Goal: Task Accomplishment & Management: Manage account settings

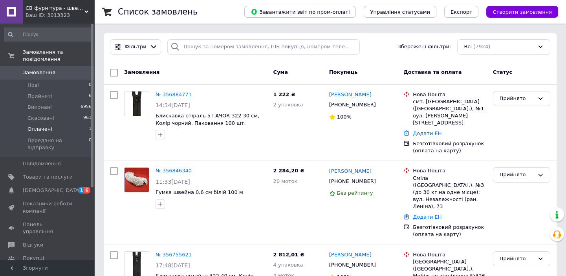
click at [63, 124] on li "Оплачені 1" at bounding box center [48, 129] width 96 height 11
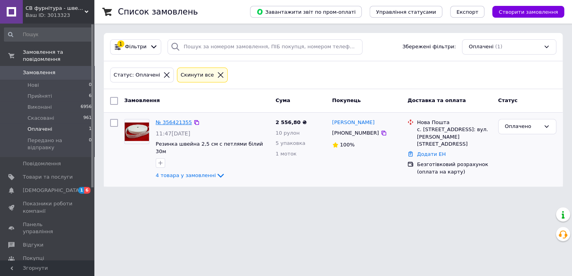
click at [175, 123] on link "№ 356421355" at bounding box center [174, 122] width 36 height 6
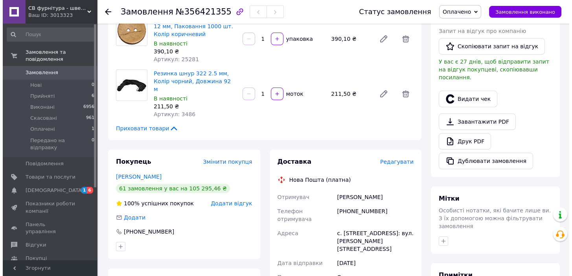
scroll to position [214, 0]
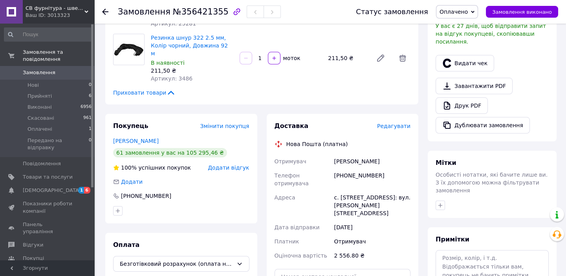
click at [401, 123] on span "Редагувати" at bounding box center [393, 126] width 33 height 6
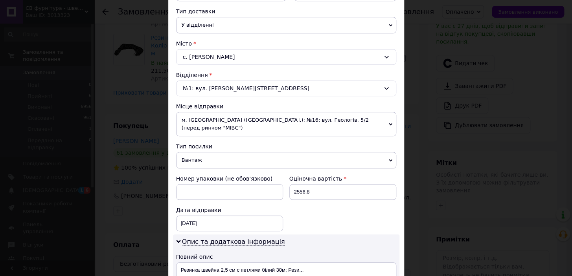
scroll to position [346, 0]
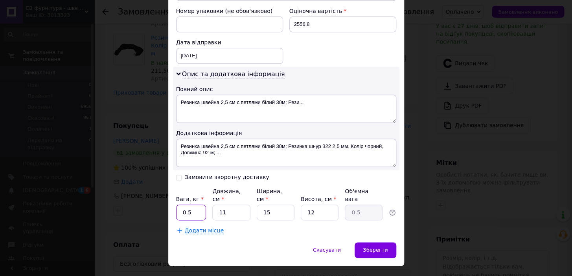
click at [200, 205] on input "0.5" at bounding box center [191, 213] width 30 height 16
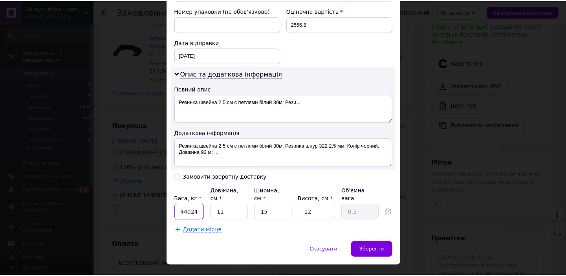
scroll to position [0, 0]
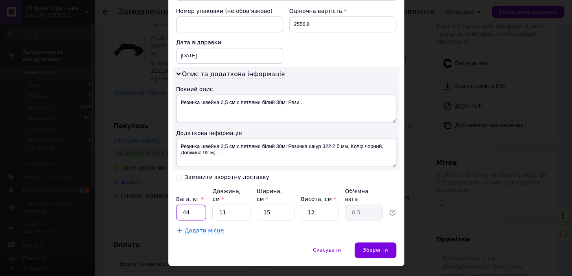
type input "4"
type input "3"
type input "4"
type input "0.18"
type input "40"
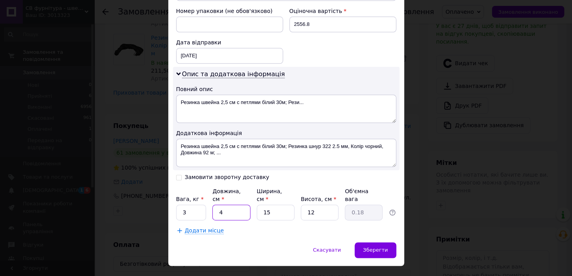
type input "1.8"
type input "40"
type input "2"
type input "0.24"
type input "24"
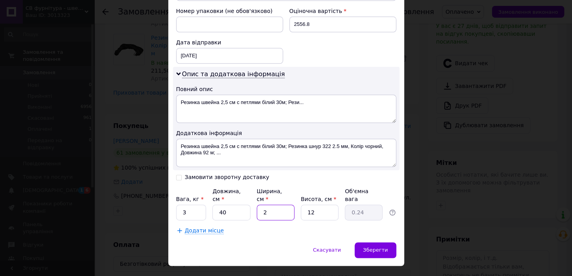
type input "2.88"
type input "24"
type input "2"
type input "0.48"
type input "20"
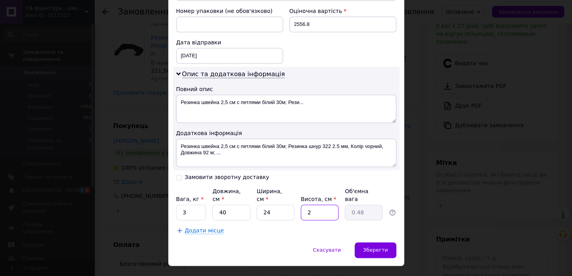
type input "4.8"
type input "20"
click at [385, 247] on span "Зберегти" at bounding box center [375, 250] width 25 height 6
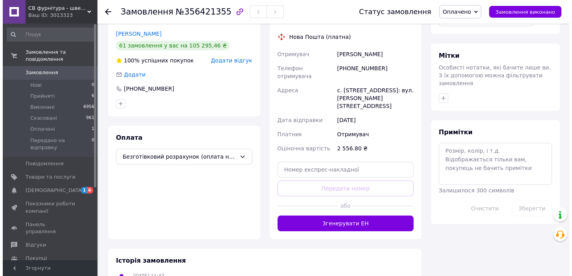
scroll to position [178, 0]
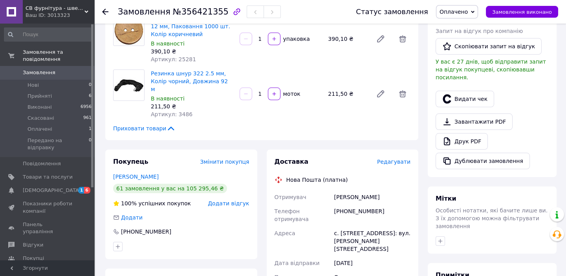
click at [398, 159] on span "Редагувати" at bounding box center [393, 162] width 33 height 6
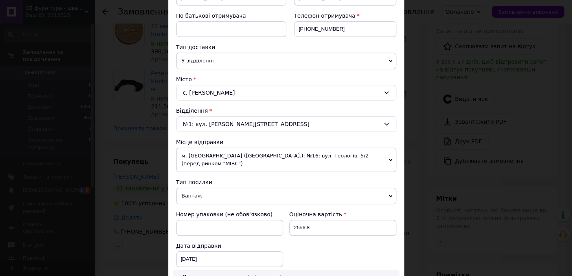
scroll to position [214, 0]
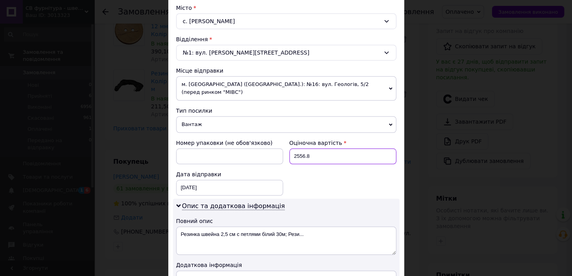
click at [359, 148] on input "2556.8" at bounding box center [342, 156] width 107 height 16
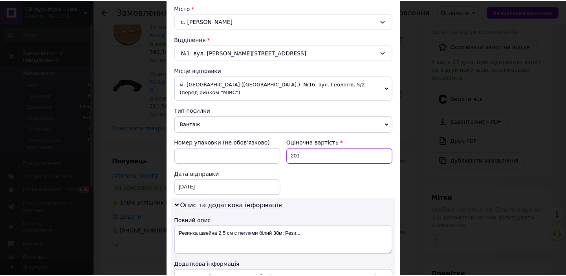
scroll to position [346, 0]
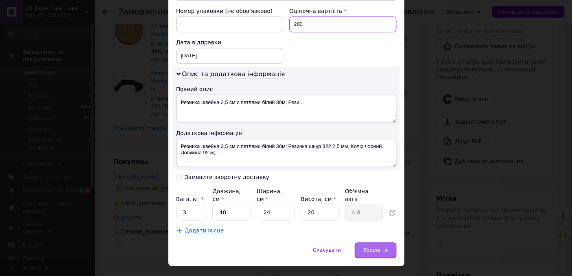
type input "200"
click at [378, 247] on span "Зберегти" at bounding box center [375, 250] width 25 height 6
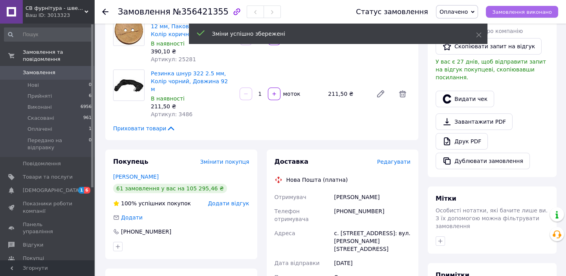
click at [535, 11] on span "Замовлення виконано" at bounding box center [522, 12] width 60 height 6
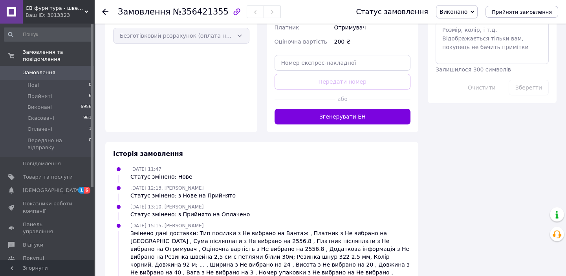
scroll to position [357, 0]
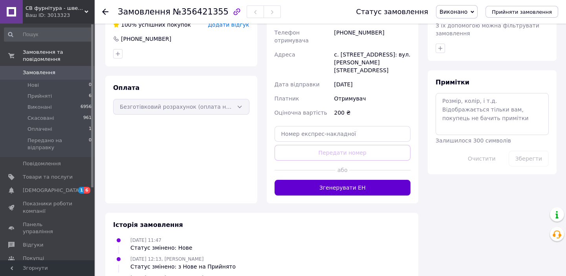
click at [349, 180] on button "Згенерувати ЕН" at bounding box center [343, 188] width 136 height 16
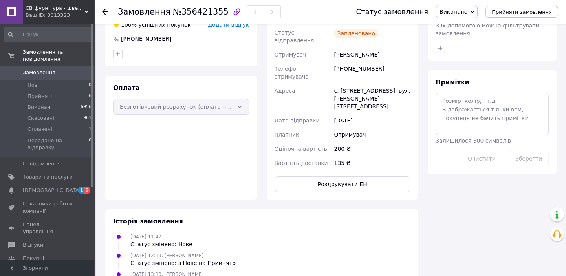
click at [104, 14] on use at bounding box center [105, 12] width 6 height 6
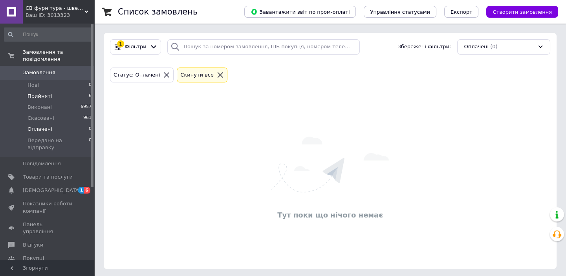
click at [68, 91] on li "Прийняті 6" at bounding box center [48, 96] width 96 height 11
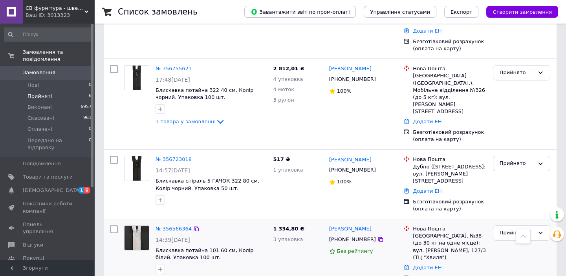
scroll to position [279, 0]
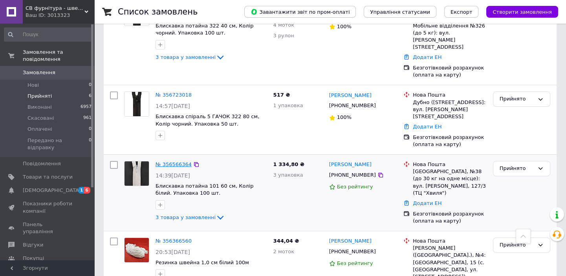
click at [180, 161] on link "№ 356566364" at bounding box center [174, 164] width 36 height 6
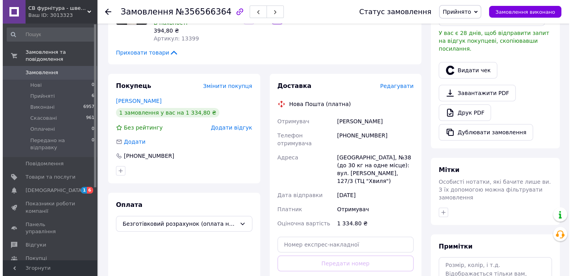
scroll to position [171, 0]
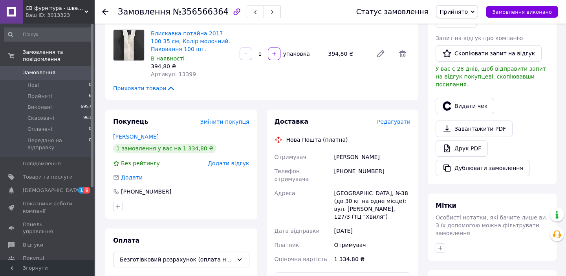
click at [392, 119] on span "Редагувати" at bounding box center [393, 122] width 33 height 6
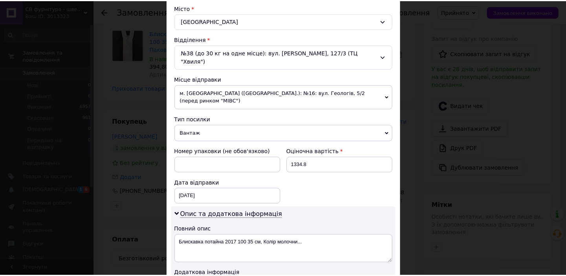
scroll to position [346, 0]
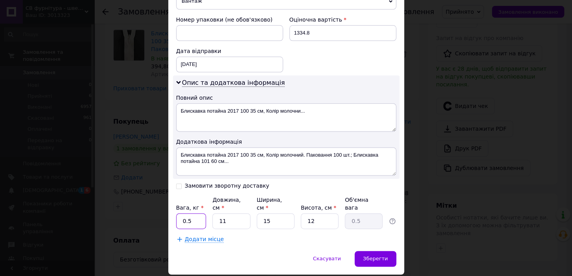
click at [192, 213] on input "0.5" at bounding box center [191, 221] width 30 height 16
type input "2"
type input "0.1"
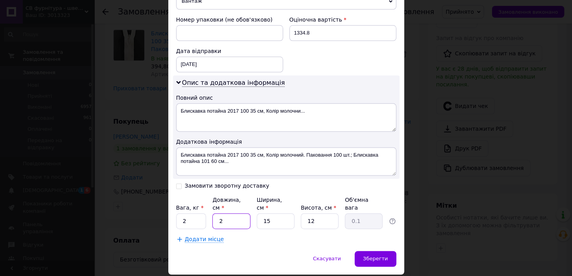
type input "25"
type input "1.13"
type input "25"
type input "2"
type input "0.15"
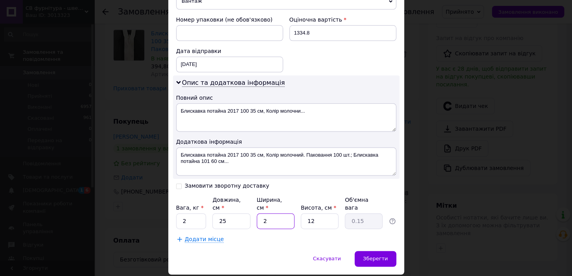
type input "25"
type input "1.88"
type input "25"
type input "1"
type input "0.16"
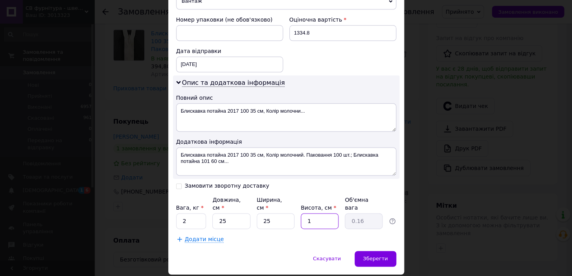
type input "10"
type input "1.56"
type input "10"
drag, startPoint x: 387, startPoint y: 237, endPoint x: 380, endPoint y: 235, distance: 7.3
click at [387, 251] on div "Зберегти" at bounding box center [374, 259] width 41 height 16
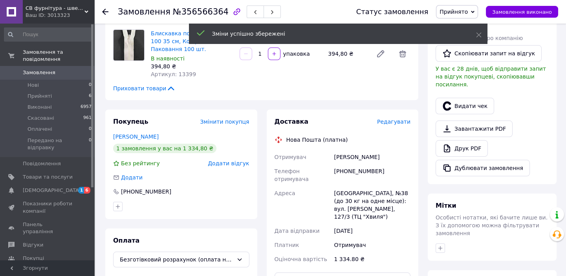
scroll to position [350, 0]
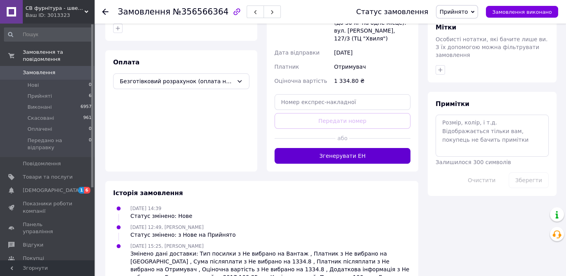
click at [349, 148] on button "Згенерувати ЕН" at bounding box center [343, 156] width 136 height 16
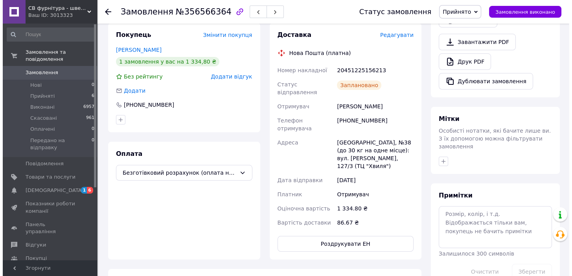
scroll to position [222, 0]
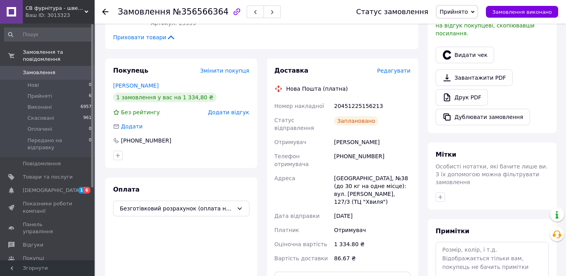
click at [407, 68] on span "Редагувати" at bounding box center [393, 71] width 33 height 6
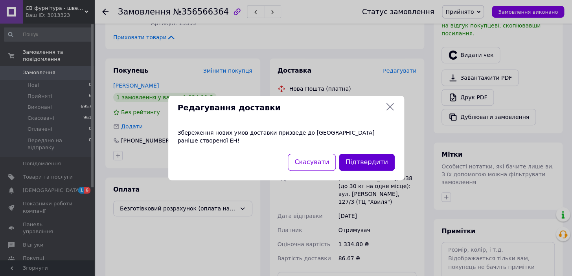
click at [371, 161] on button "Підтвердити" at bounding box center [366, 162] width 55 height 17
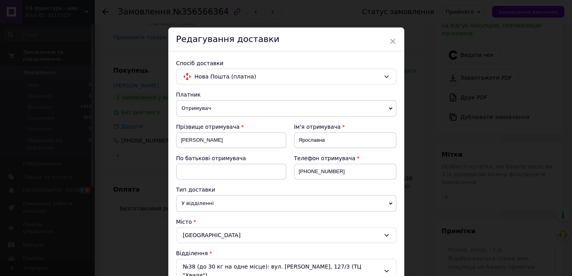
scroll to position [214, 0]
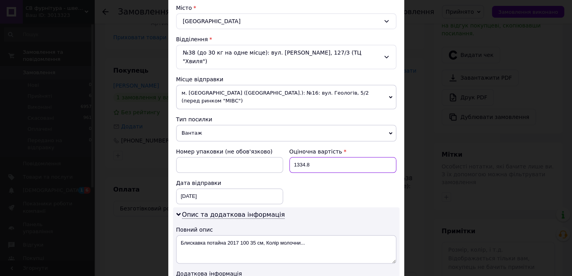
click at [367, 157] on input "1334.8" at bounding box center [342, 165] width 107 height 16
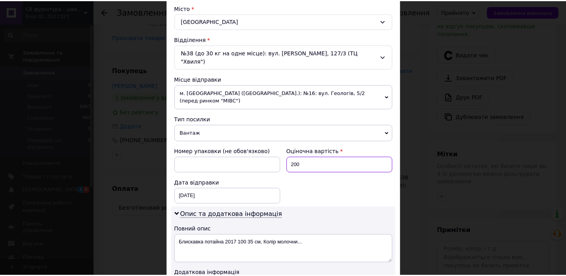
scroll to position [346, 0]
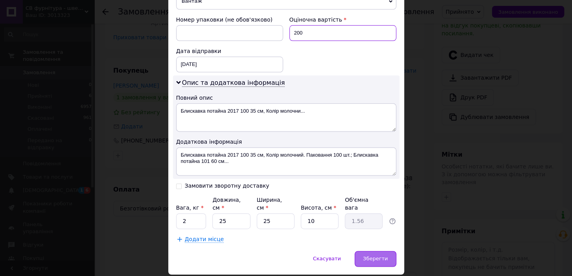
type input "200"
click at [379, 256] on span "Зберегти" at bounding box center [375, 259] width 25 height 6
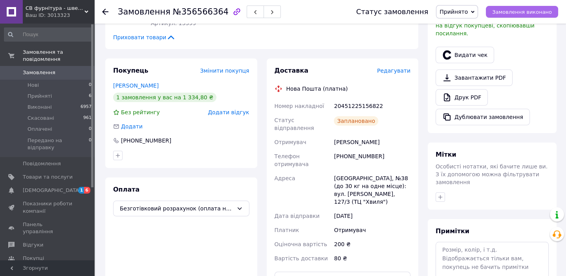
click at [535, 11] on span "Замовлення виконано" at bounding box center [522, 12] width 60 height 6
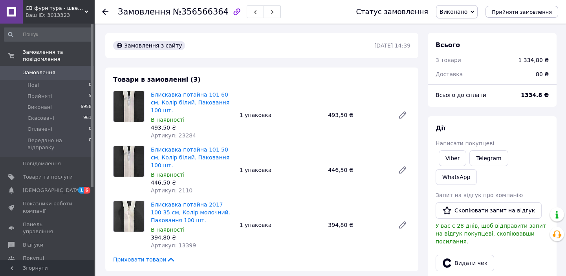
click at [103, 11] on use at bounding box center [105, 12] width 6 height 6
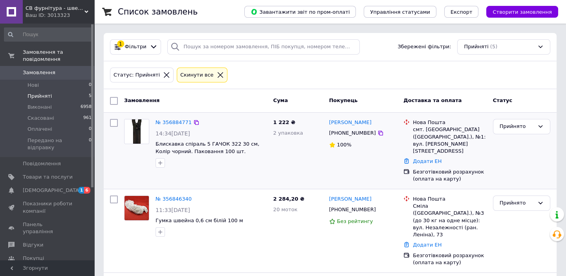
scroll to position [71, 0]
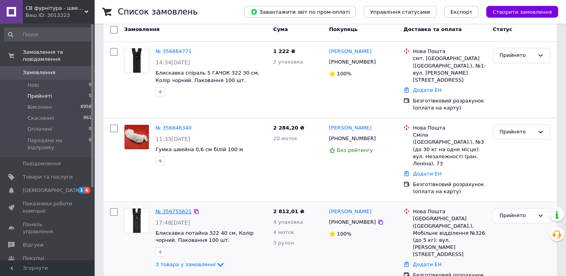
click at [161, 209] on link "№ 356755621" at bounding box center [174, 212] width 36 height 6
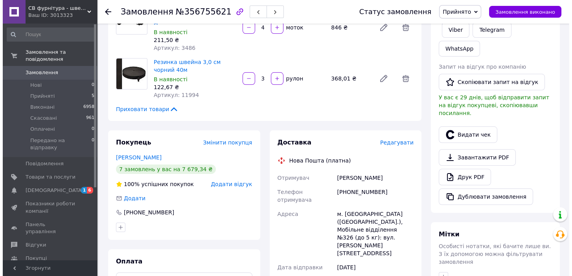
scroll to position [214, 0]
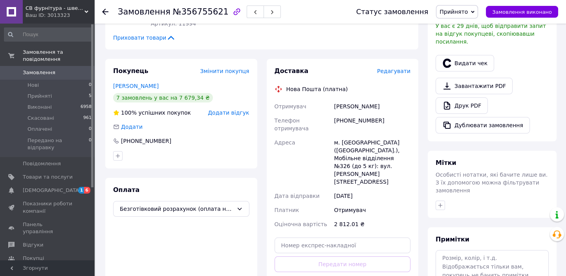
click at [398, 68] on span "Редагувати" at bounding box center [393, 71] width 33 height 6
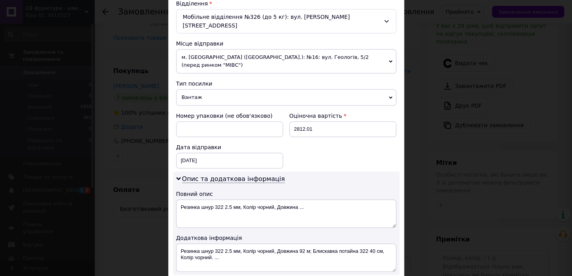
scroll to position [346, 0]
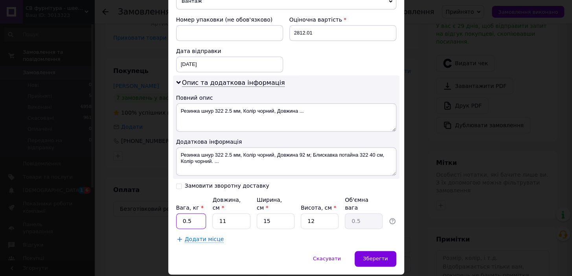
click at [193, 213] on input "0.5" at bounding box center [191, 221] width 30 height 16
type input "3"
type input "4"
type input "0.18"
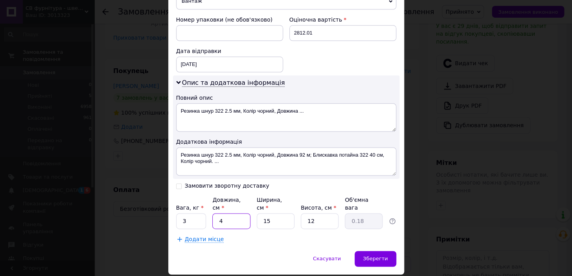
type input "40"
type input "1.8"
type input "40"
type input "2"
type input "0.24"
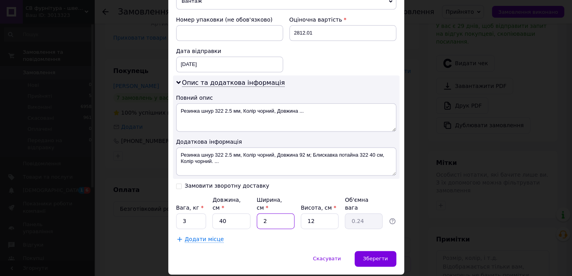
type input "24"
type input "2.88"
type input "24"
type input "0"
type input "0.1"
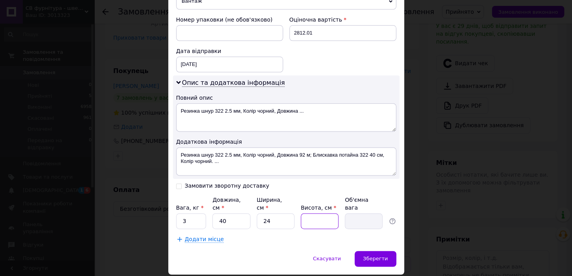
type input "2"
type input "0.48"
type input "20"
type input "4.8"
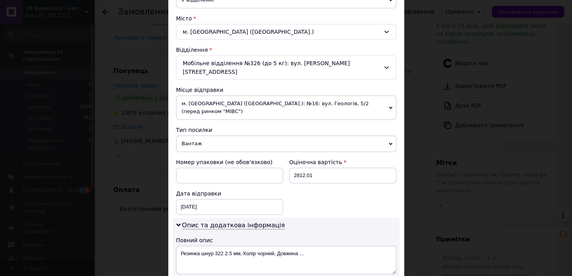
type input "20"
click at [353, 168] on input "2812.01" at bounding box center [342, 176] width 107 height 16
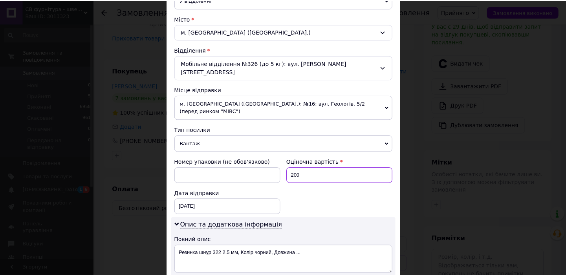
scroll to position [346, 0]
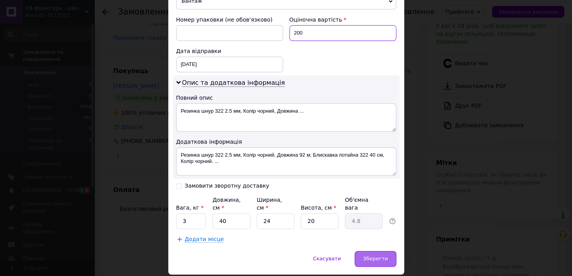
type input "200"
click at [381, 251] on div "Зберегти" at bounding box center [374, 259] width 41 height 16
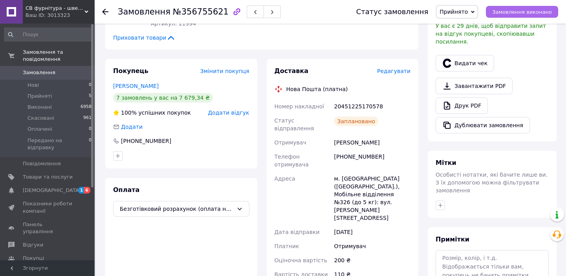
click at [535, 10] on span "Замовлення виконано" at bounding box center [522, 12] width 60 height 6
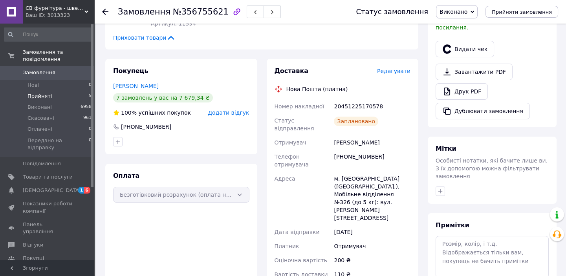
click at [61, 91] on li "Прийняті 5" at bounding box center [48, 96] width 96 height 11
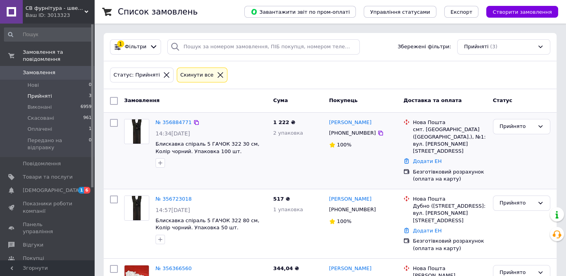
scroll to position [60, 0]
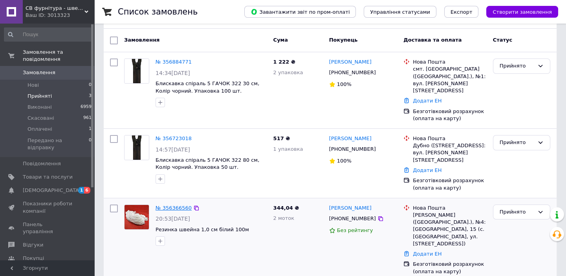
click at [168, 205] on link "№ 356366560" at bounding box center [174, 208] width 36 height 6
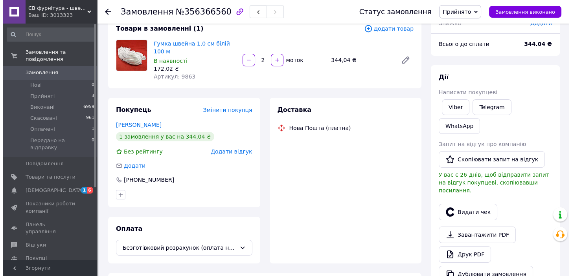
scroll to position [60, 0]
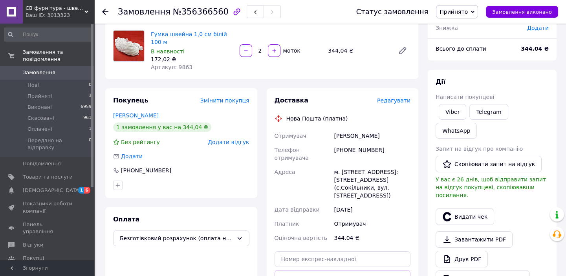
click at [399, 97] on span "Редагувати" at bounding box center [393, 100] width 33 height 6
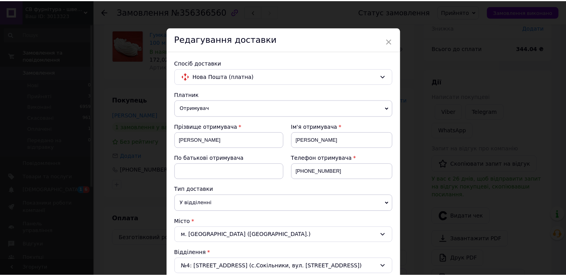
scroll to position [250, 0]
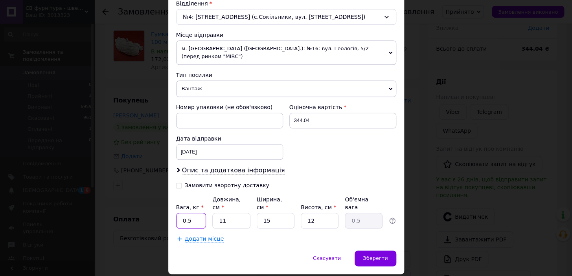
click at [189, 213] on input "0.5" at bounding box center [191, 221] width 30 height 16
type input "2"
type input "0.1"
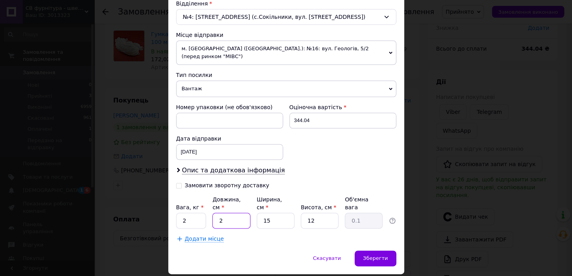
type input "25"
type input "1.13"
type input "25"
type input "2"
type input "0.15"
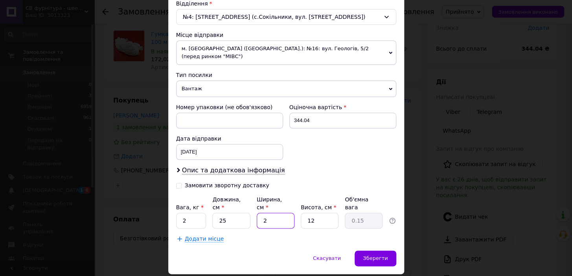
type input "25"
type input "1.88"
type input "25"
type input "1"
type input "0.16"
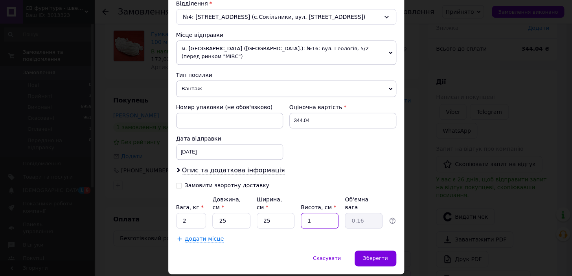
type input "10"
type input "1.56"
type input "1"
type input "0.16"
type input "12"
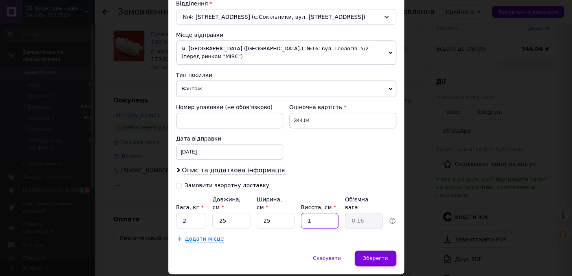
type input "1.88"
click at [328, 113] on input "344.04" at bounding box center [342, 121] width 107 height 16
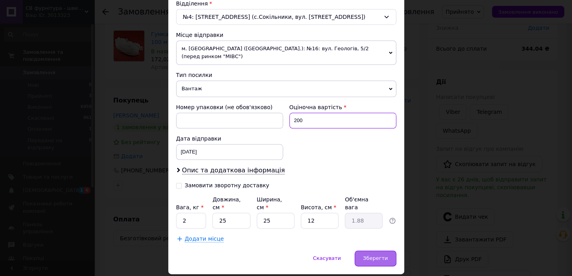
type input "200"
click at [369, 255] on span "Зберегти" at bounding box center [375, 258] width 25 height 6
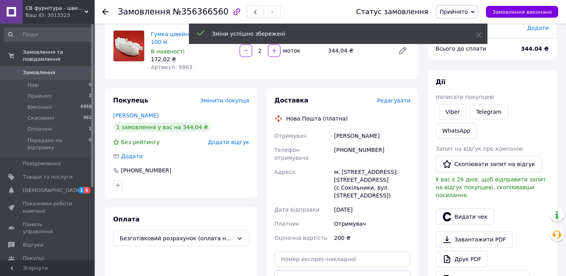
scroll to position [203, 0]
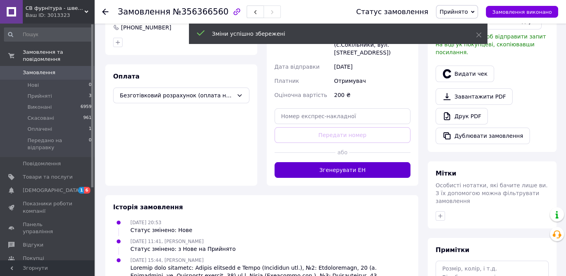
click at [379, 162] on button "Згенерувати ЕН" at bounding box center [343, 170] width 136 height 16
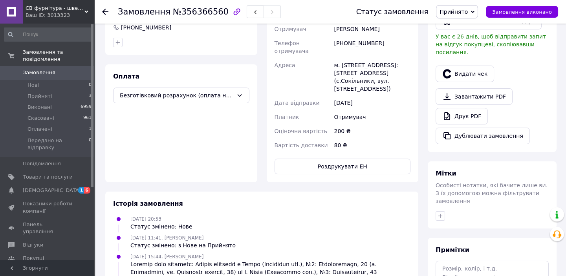
click at [530, 11] on span "Замовлення виконано" at bounding box center [522, 12] width 60 height 6
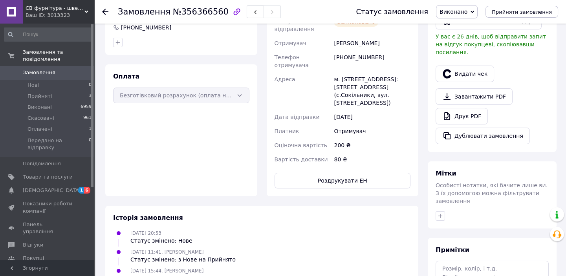
scroll to position [0, 0]
